Goal: Communication & Community: Answer question/provide support

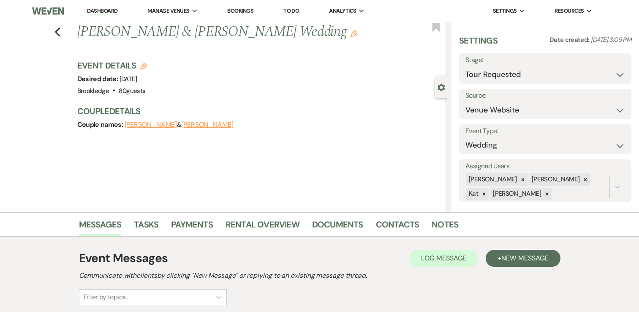
select select "2"
select select "5"
click at [109, 11] on link "Dashboard" at bounding box center [102, 11] width 30 height 8
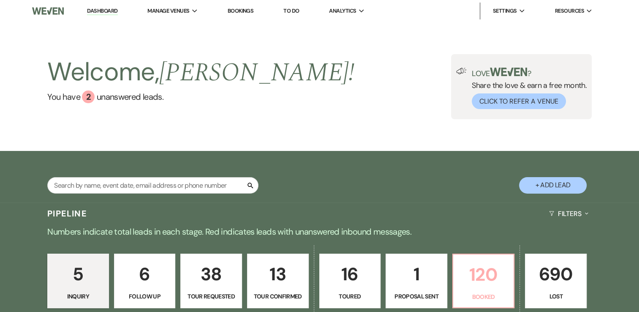
click at [484, 290] on link "120 Booked" at bounding box center [484, 281] width 63 height 55
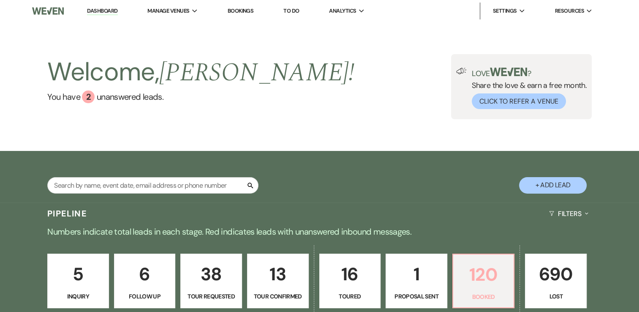
click at [487, 279] on p "120" at bounding box center [484, 274] width 51 height 28
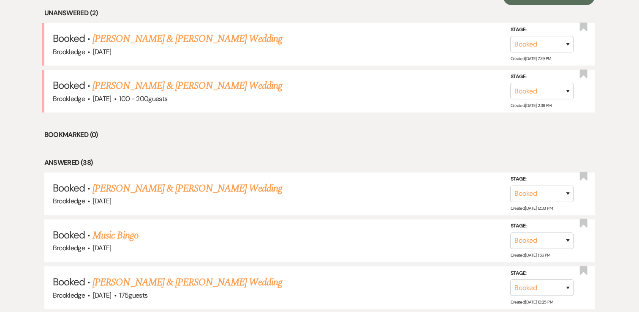
scroll to position [355, 0]
click at [175, 44] on link "[PERSON_NAME] & [PERSON_NAME] Wedding" at bounding box center [187, 37] width 189 height 15
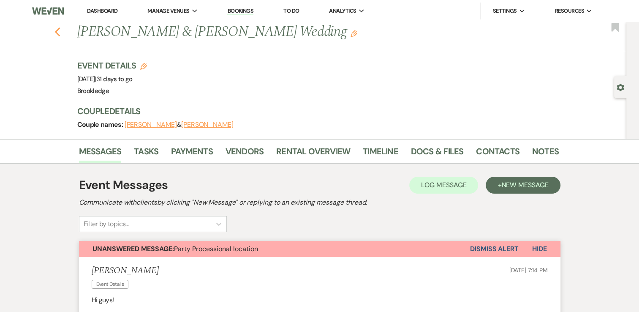
click at [60, 31] on use "button" at bounding box center [57, 31] width 5 height 9
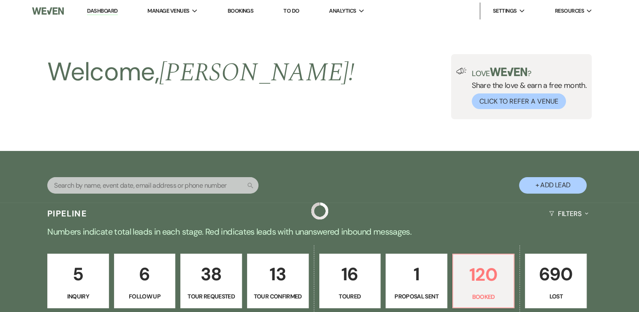
scroll to position [355, 0]
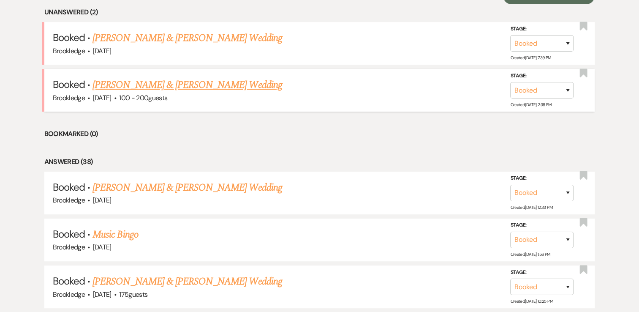
click at [208, 85] on link "[PERSON_NAME] & [PERSON_NAME] Wedding" at bounding box center [187, 84] width 189 height 15
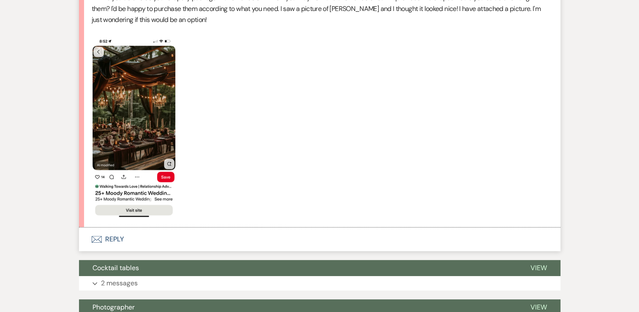
scroll to position [321, 0]
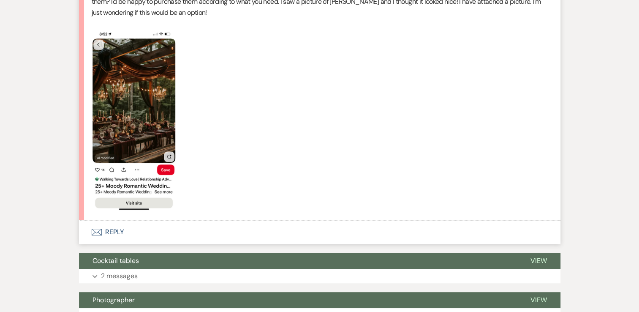
click at [117, 231] on button "Envelope Reply" at bounding box center [320, 232] width 482 height 24
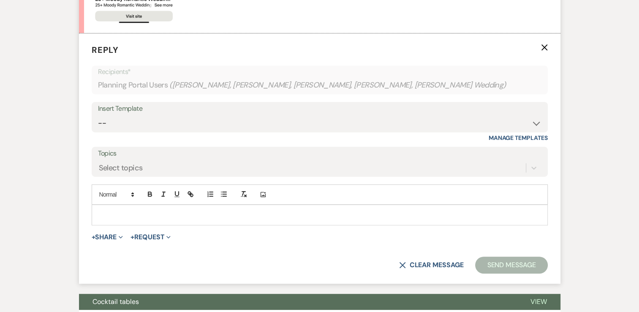
scroll to position [510, 0]
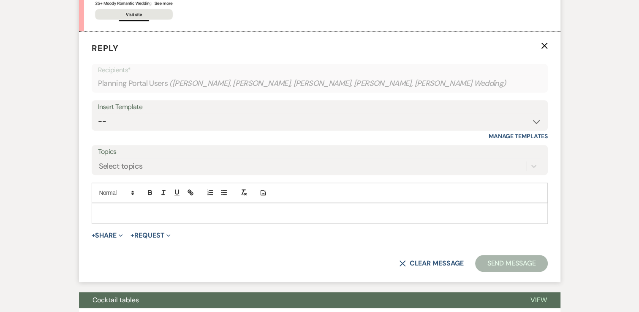
click at [147, 214] on p at bounding box center [319, 212] width 443 height 9
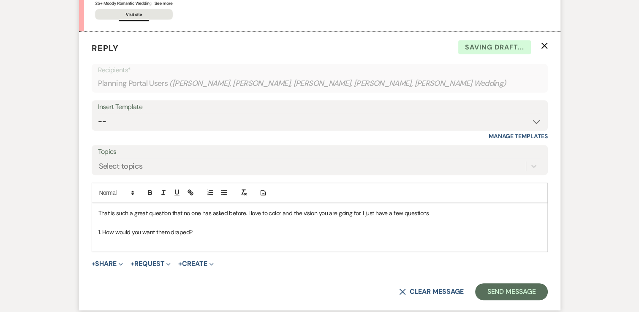
click at [440, 210] on p "That is such a great question that no one has asked before. I love to color and…" at bounding box center [319, 212] width 443 height 9
drag, startPoint x: 197, startPoint y: 230, endPoint x: 102, endPoint y: 229, distance: 95.1
click at [102, 229] on p "1. How would you want them draped?" at bounding box center [319, 231] width 443 height 9
copy p "How would you want them draped?"
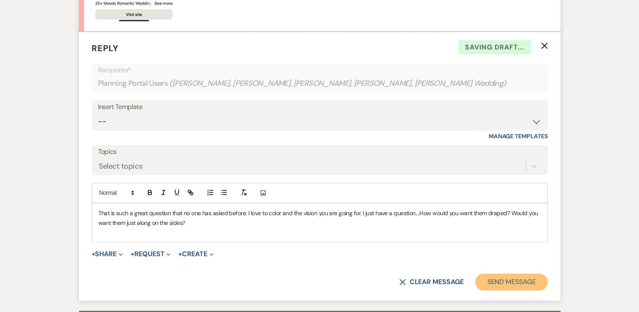
click at [505, 288] on button "Send Message" at bounding box center [511, 281] width 72 height 17
